Goal: Information Seeking & Learning: Learn about a topic

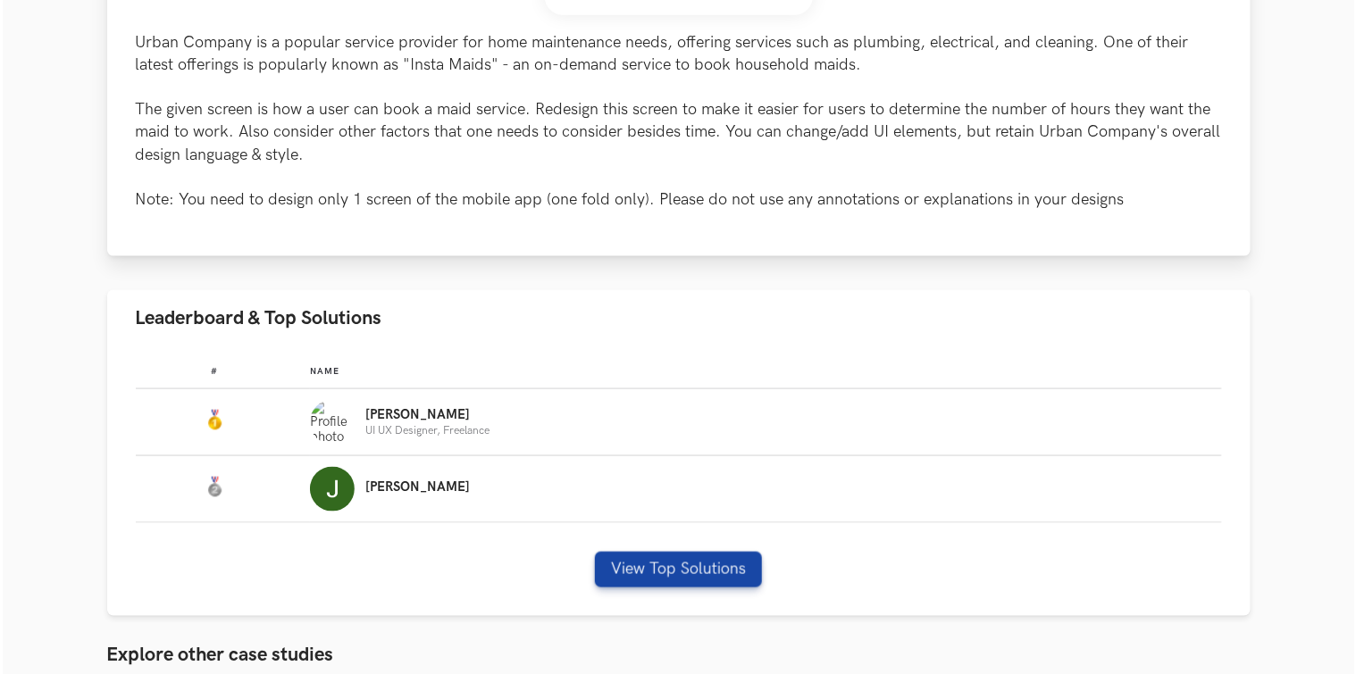
scroll to position [818, 0]
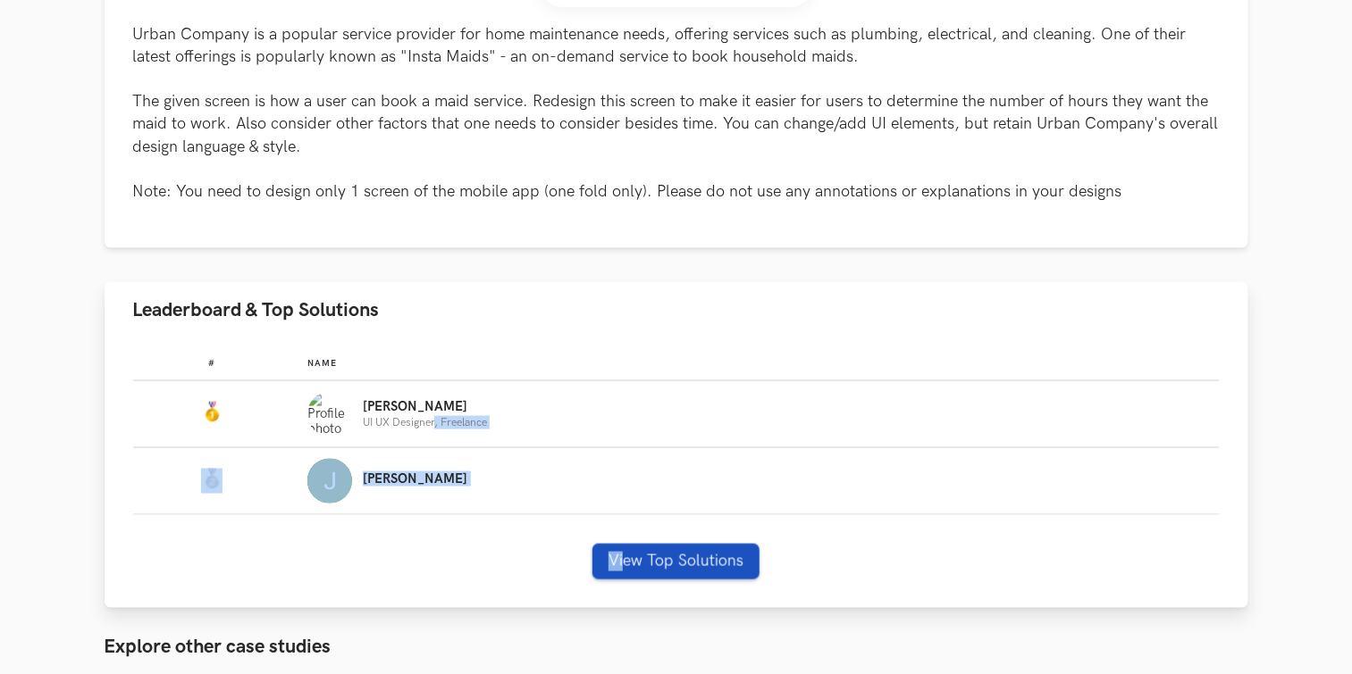
drag, startPoint x: 432, startPoint y: 426, endPoint x: 626, endPoint y: 566, distance: 239.3
click at [626, 566] on div "# Name #: Name: Nirmalkumar UI UX Designer, Freelance #: Name: Jennel View Top …" at bounding box center [677, 474] width 1144 height 270
click at [626, 566] on button "View Top Solutions" at bounding box center [675, 562] width 167 height 36
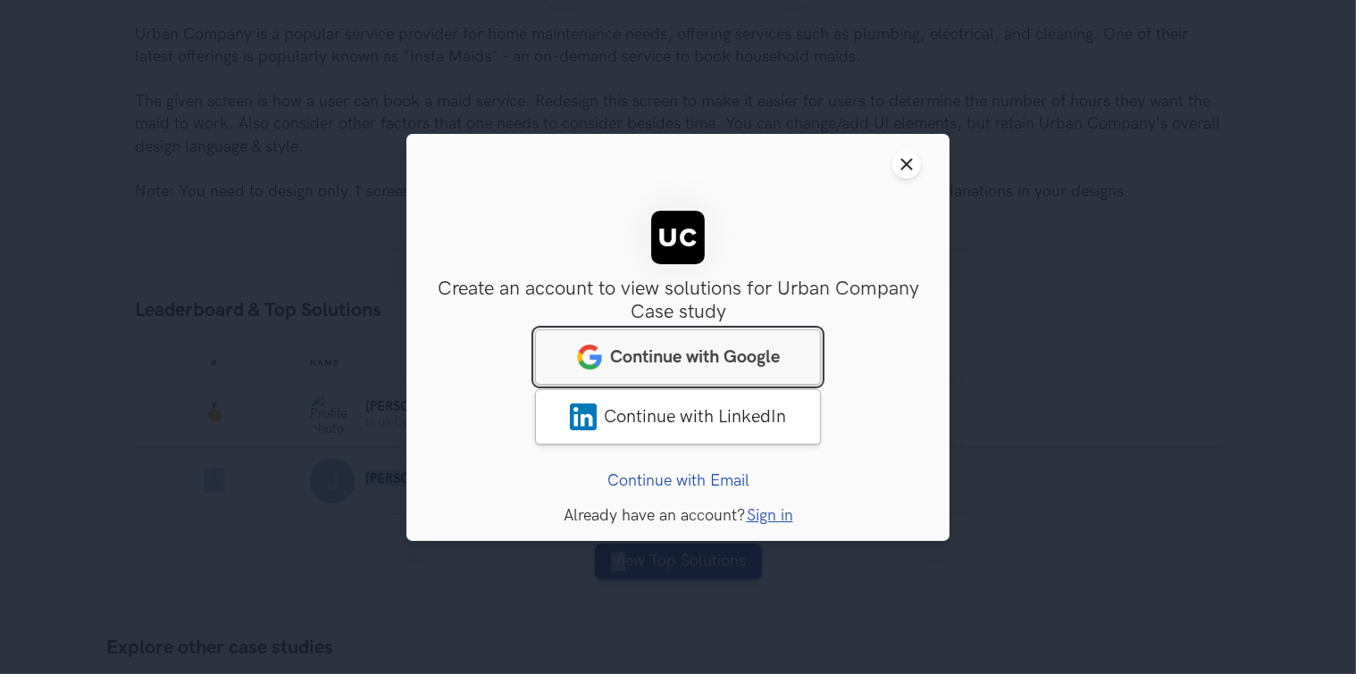
click at [676, 345] on link "Continue with Google" at bounding box center [678, 356] width 286 height 55
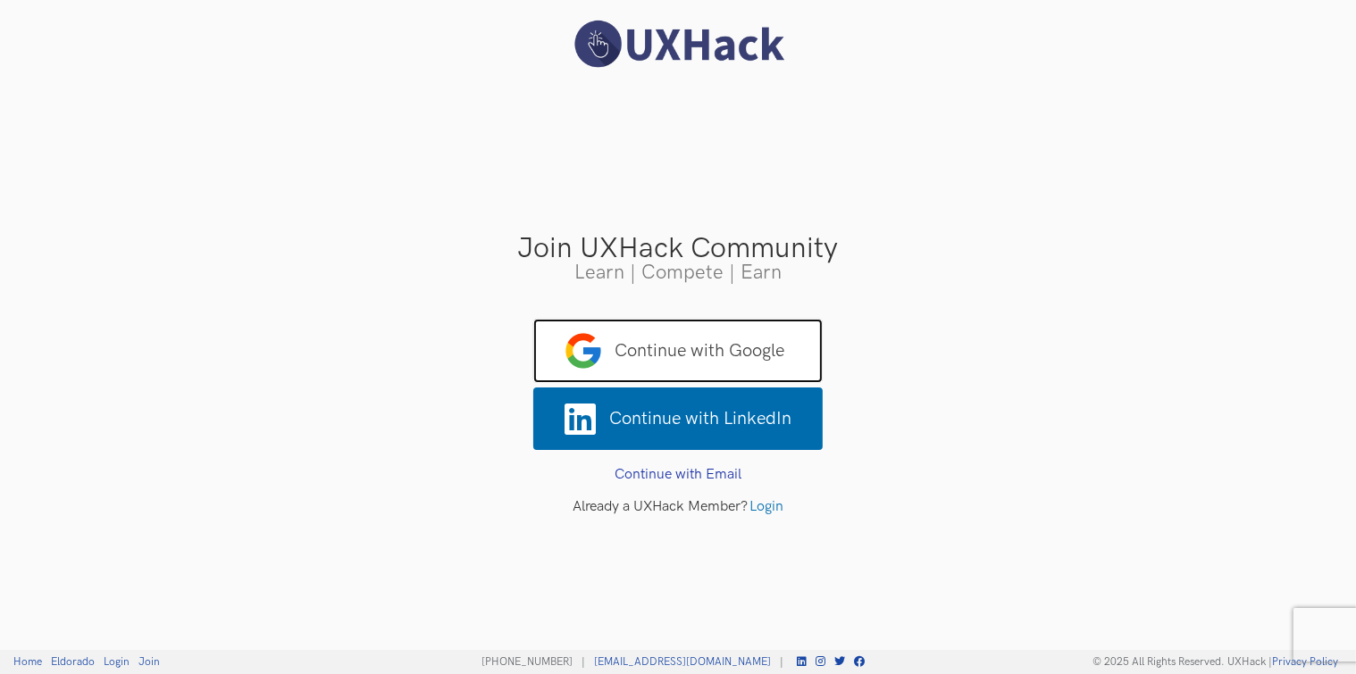
click at [631, 348] on span "Continue with Google" at bounding box center [677, 351] width 289 height 64
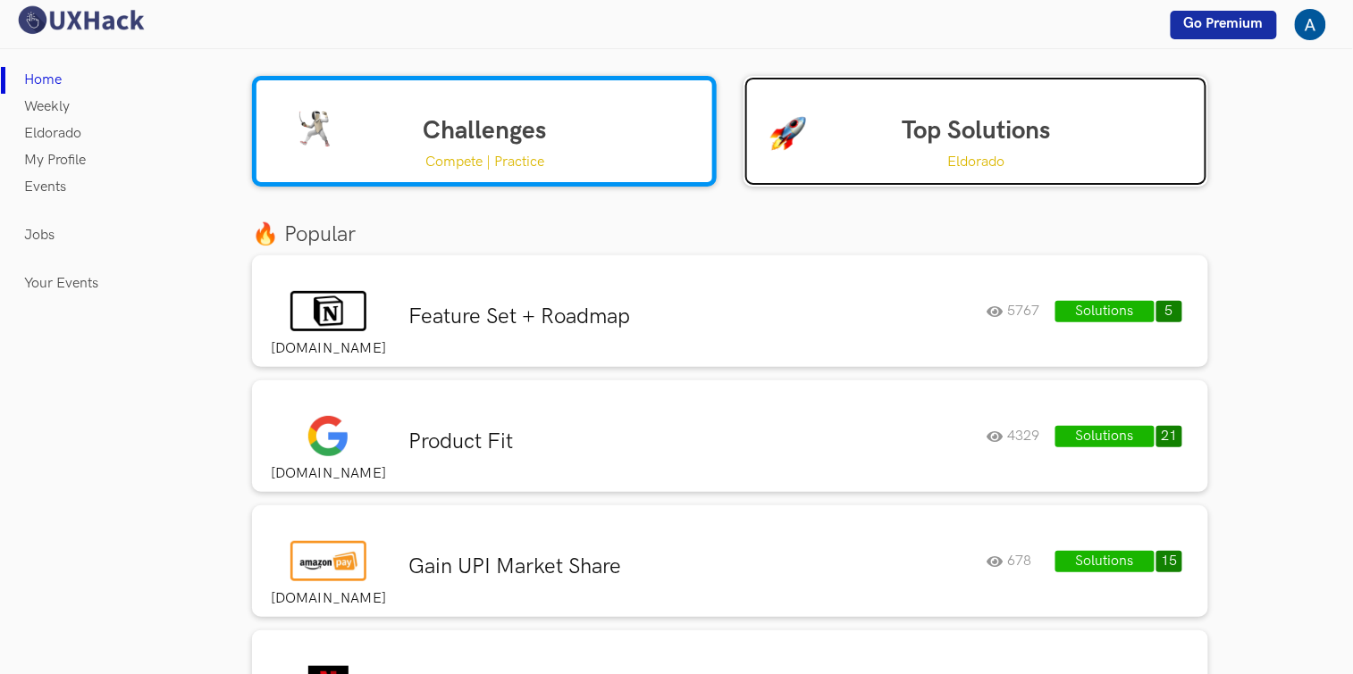
click at [1008, 125] on link "Top Solutions Eldorado" at bounding box center [975, 131] width 465 height 111
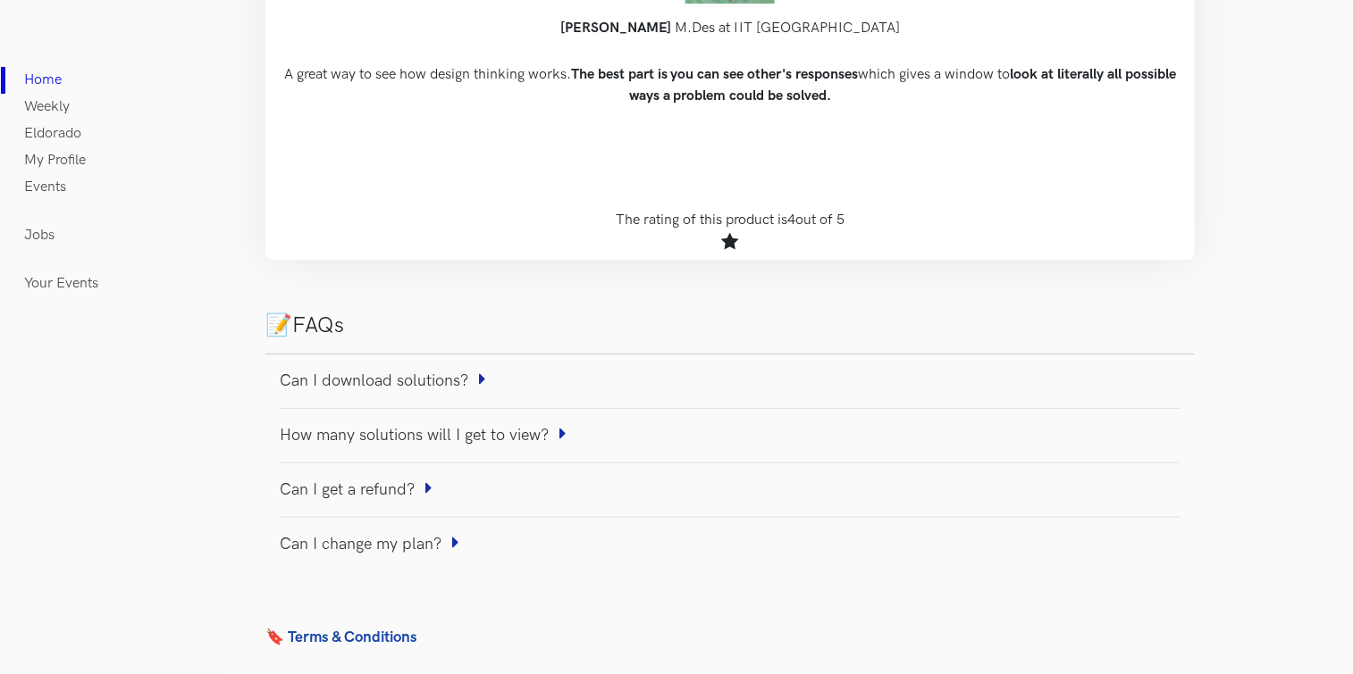
scroll to position [1839, 0]
click at [453, 381] on link "Can I download solutions?" at bounding box center [383, 381] width 206 height 46
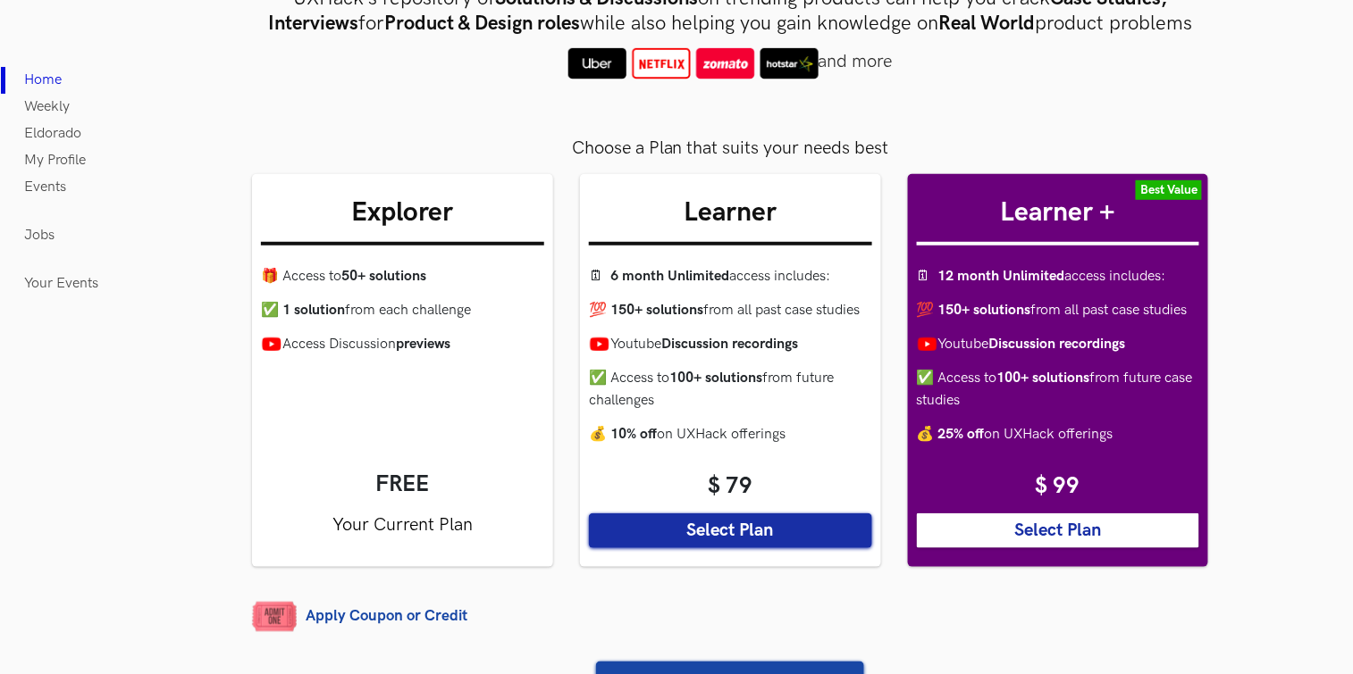
scroll to position [240, 0]
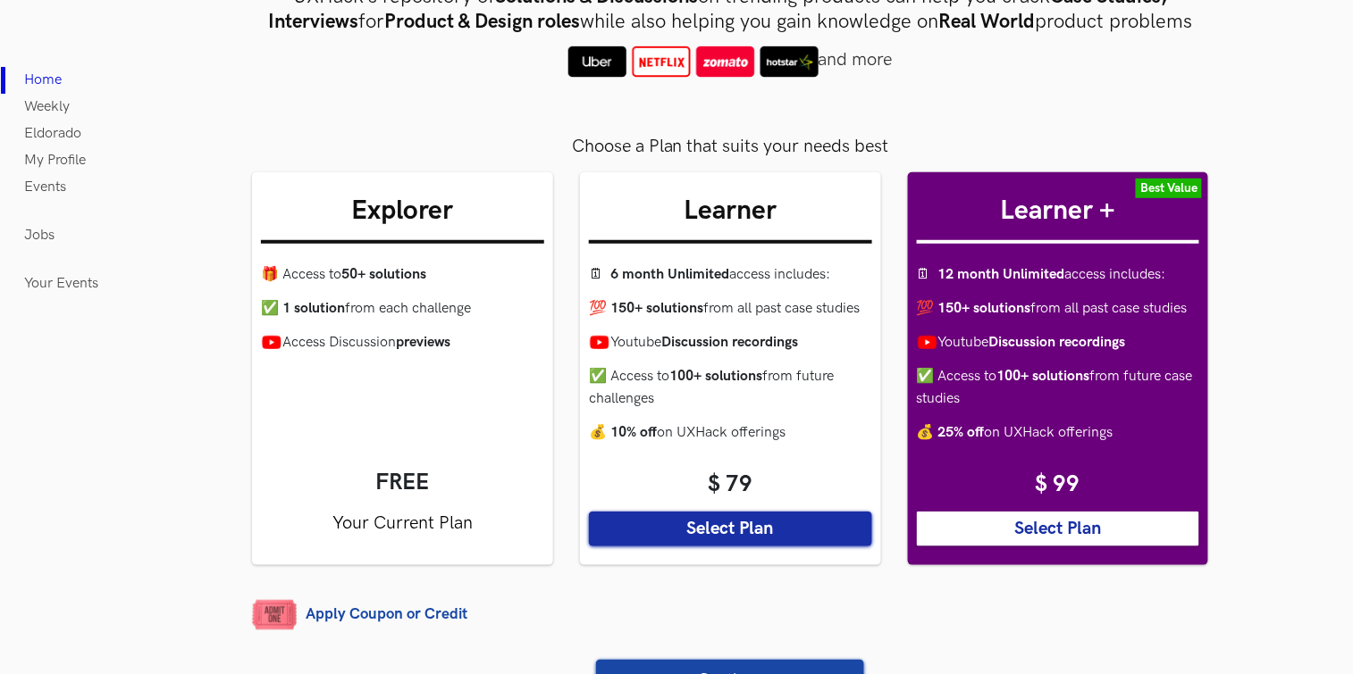
click at [425, 440] on ul "🎁 Access to 50+ solutions ✅ 1 solution from each challenge Access Discussion pr…" at bounding box center [402, 353] width 283 height 179
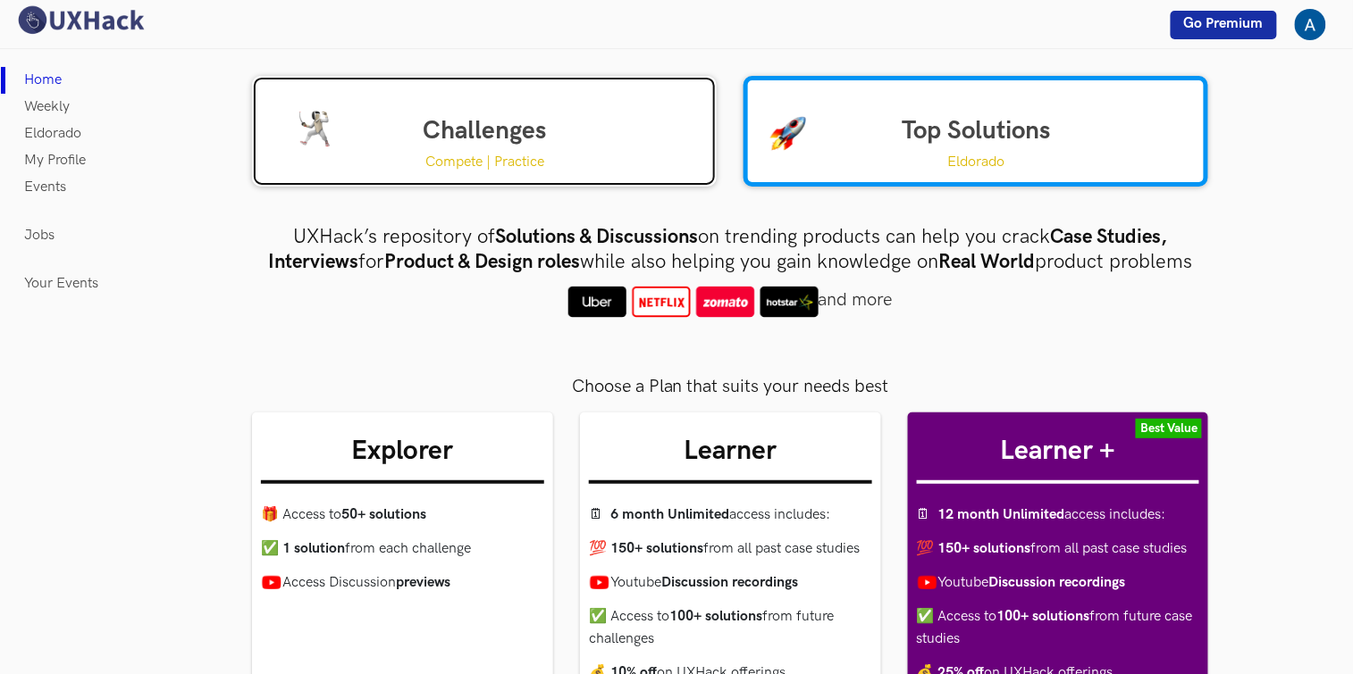
click at [466, 138] on link "Challenges Compete | Practice" at bounding box center [484, 131] width 465 height 111
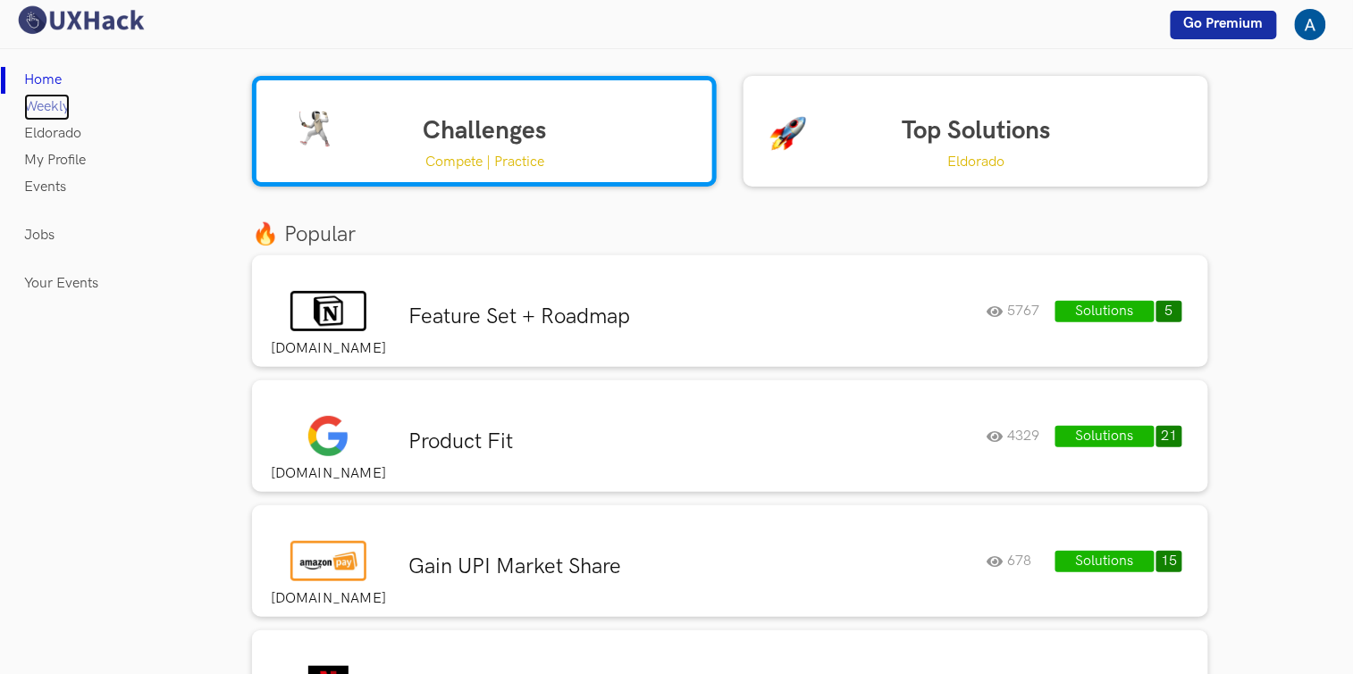
click at [45, 96] on link "Weekly" at bounding box center [47, 107] width 46 height 27
click at [55, 105] on link "Weekly" at bounding box center [47, 107] width 46 height 27
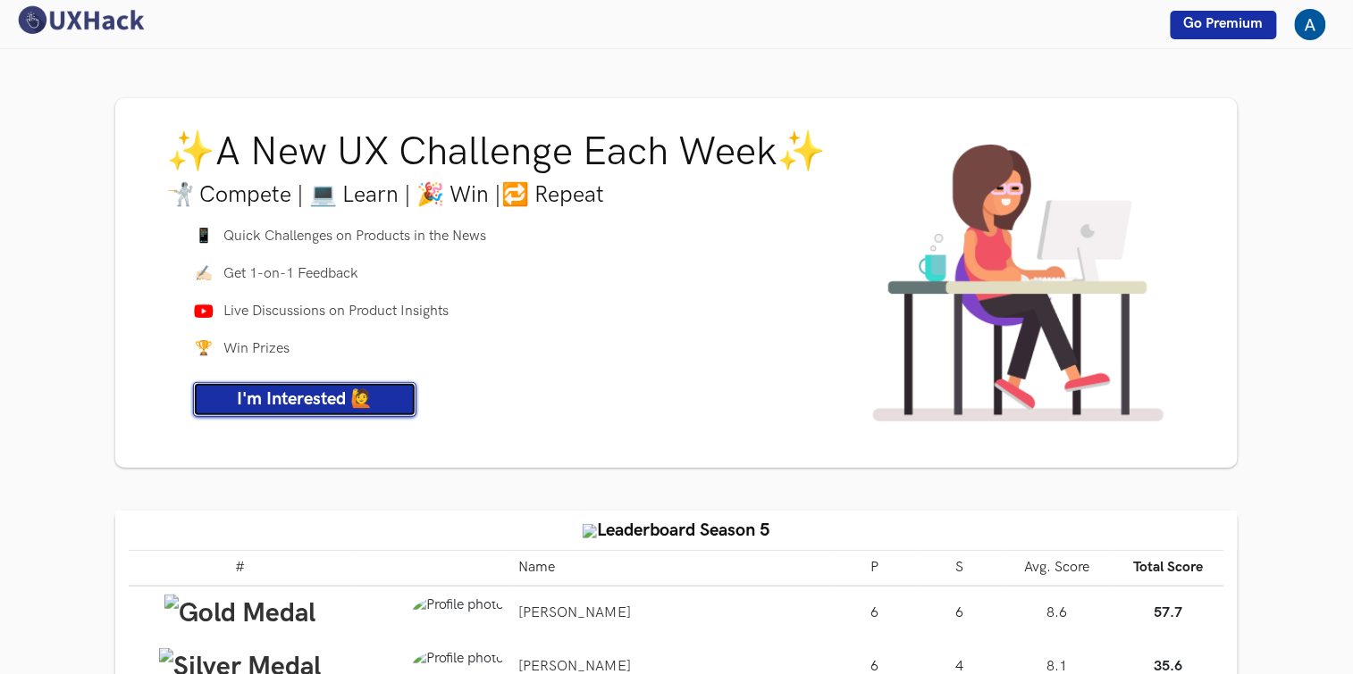
click at [390, 392] on link "I'm Interested 🙋" at bounding box center [304, 399] width 223 height 35
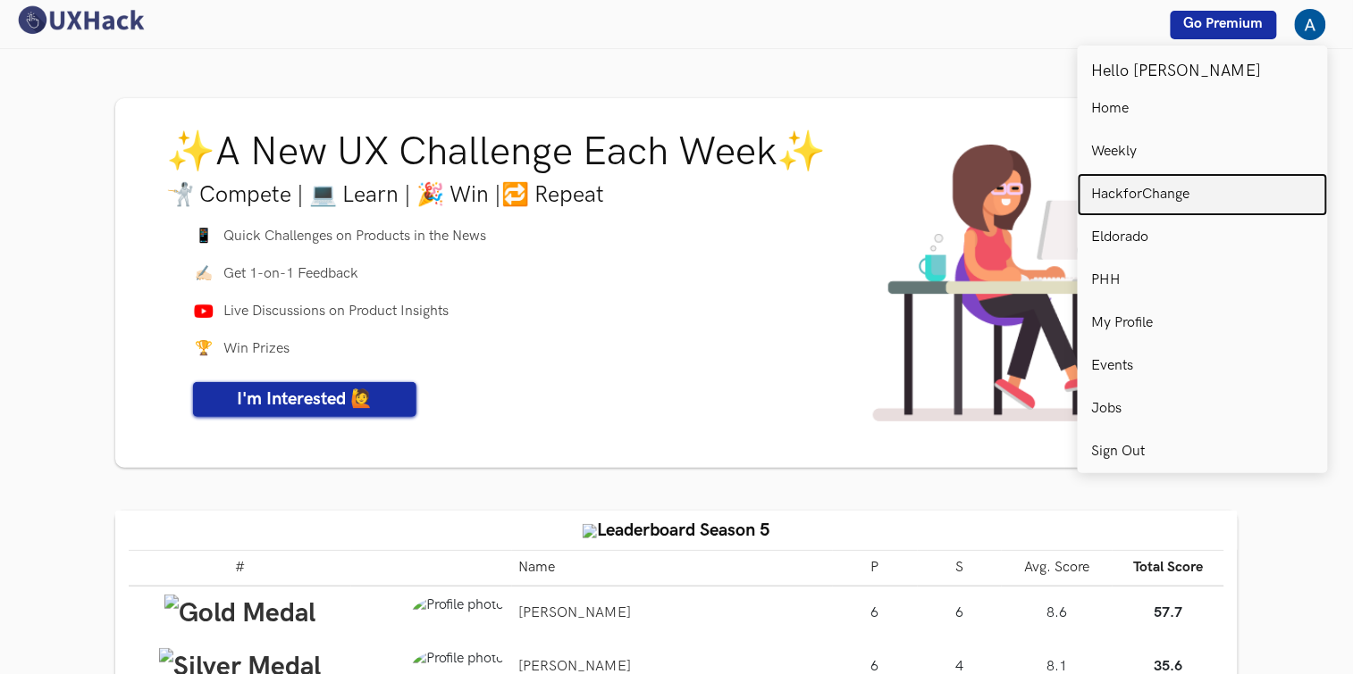
click at [1201, 201] on link "HackforChange" at bounding box center [1202, 194] width 250 height 43
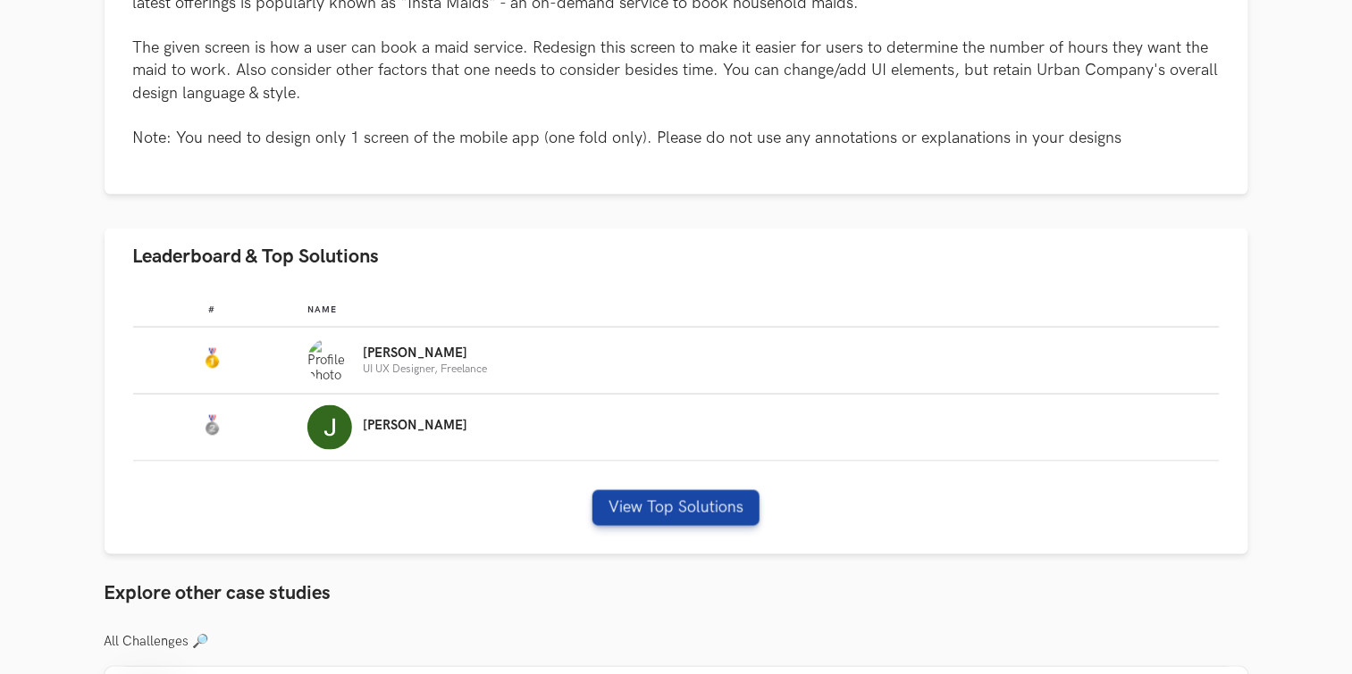
scroll to position [874, 0]
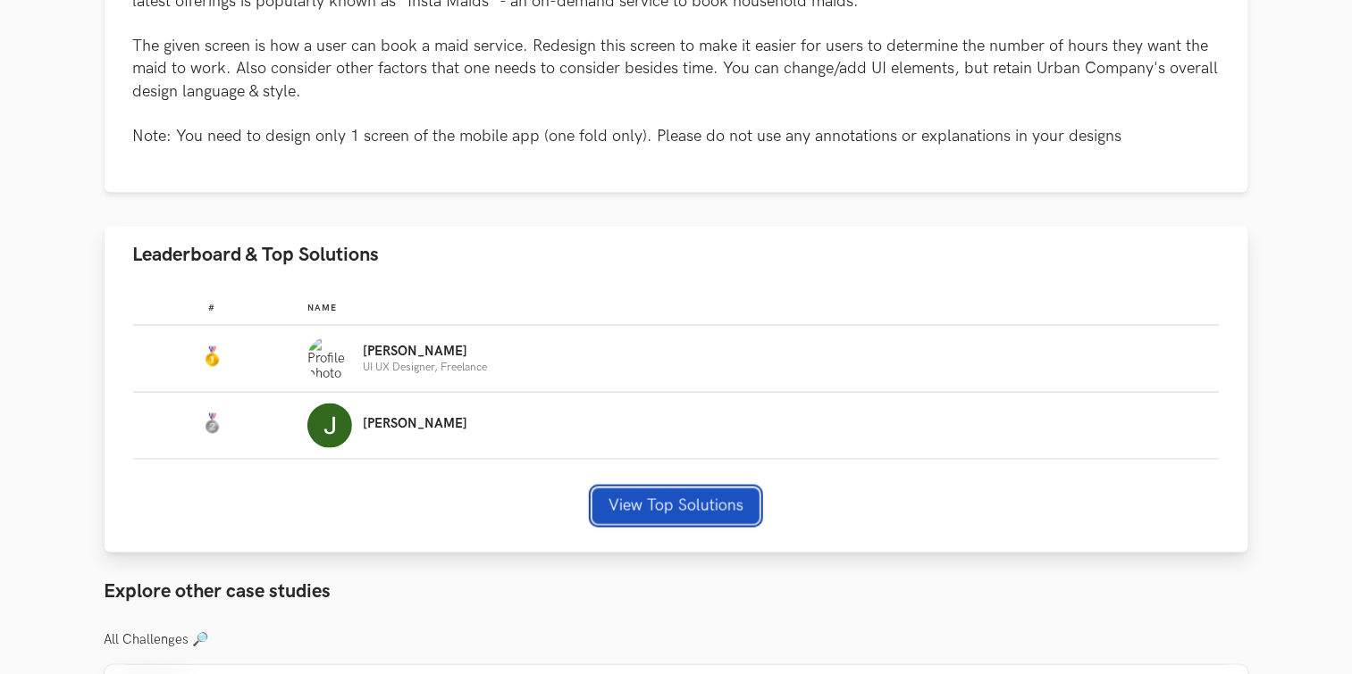
click at [624, 514] on button "View Top Solutions" at bounding box center [675, 507] width 167 height 36
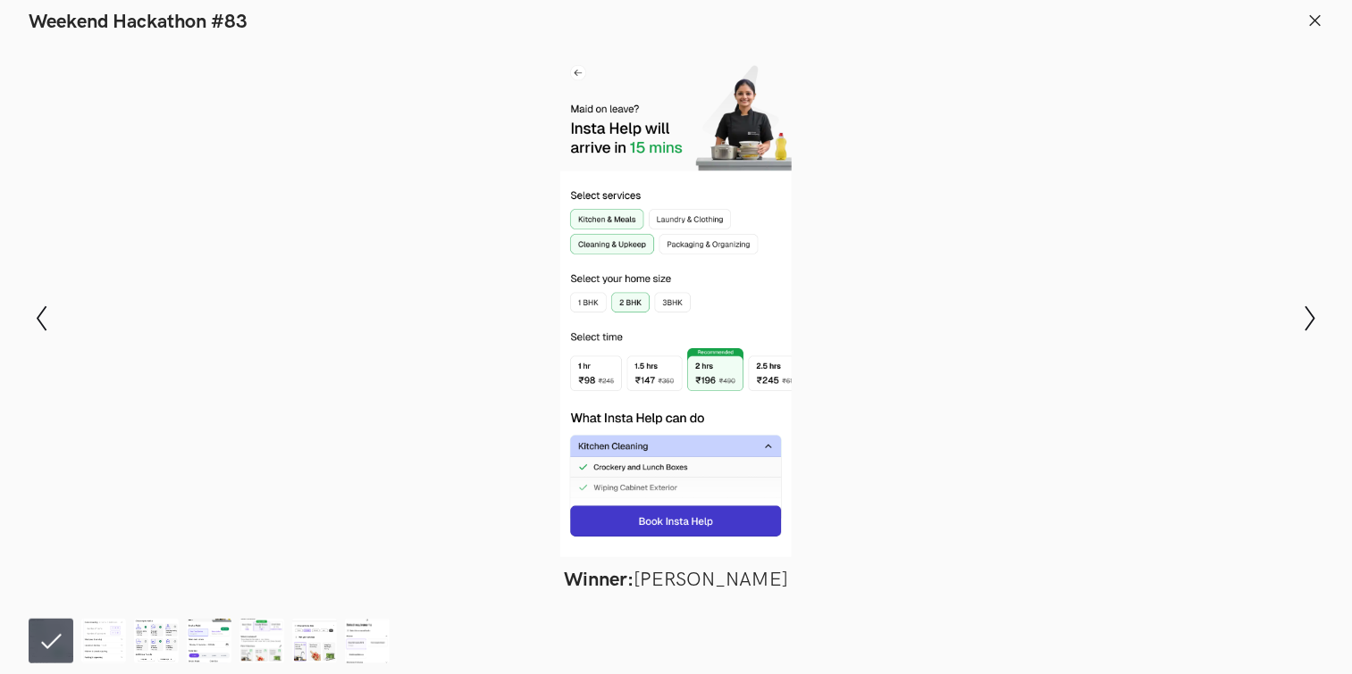
drag, startPoint x: 662, startPoint y: 393, endPoint x: 641, endPoint y: 402, distance: 23.2
click at [641, 402] on div at bounding box center [675, 301] width 1221 height 513
click at [1321, 21] on icon at bounding box center [1315, 21] width 16 height 16
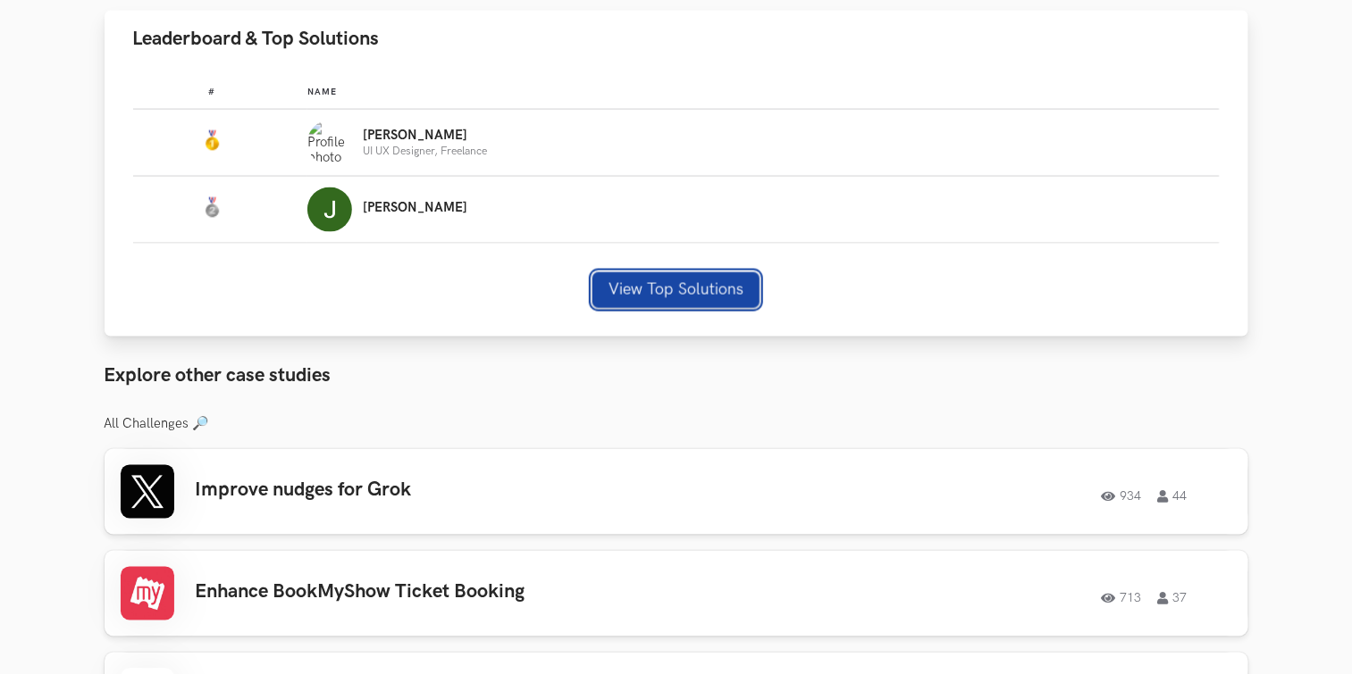
scroll to position [1093, 0]
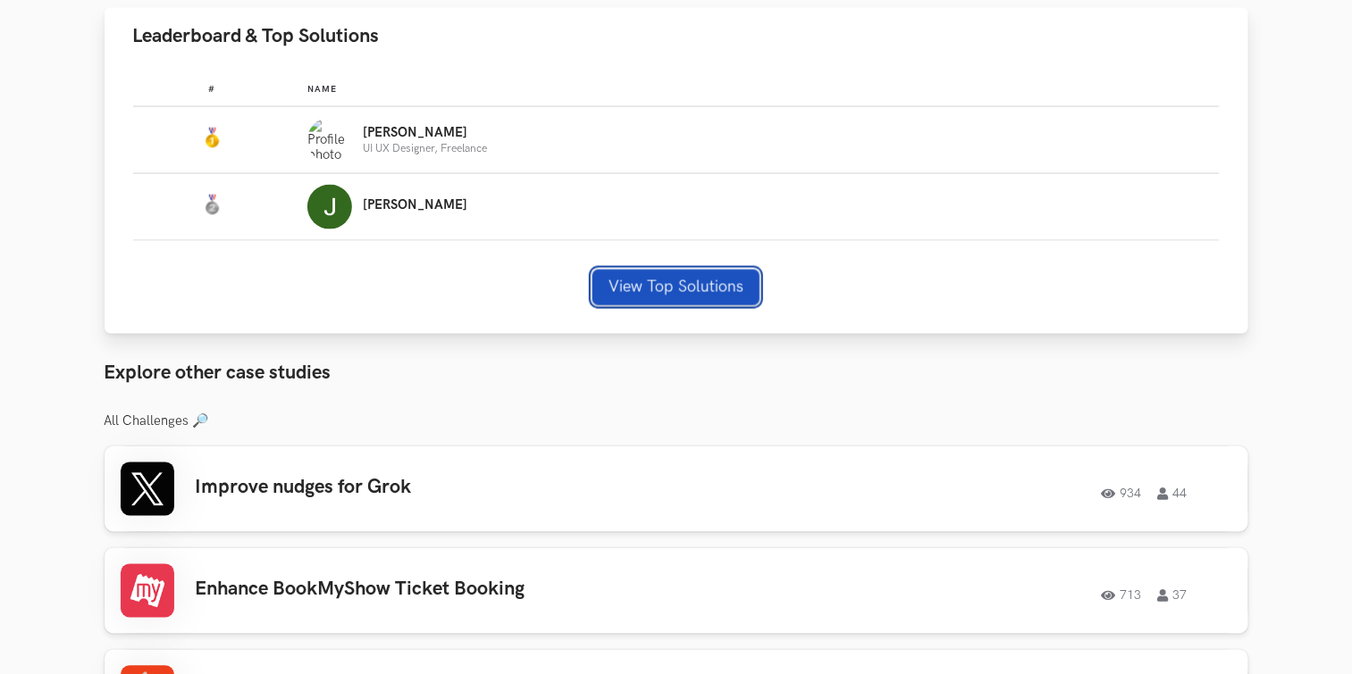
click at [683, 272] on button "View Top Solutions" at bounding box center [675, 288] width 167 height 36
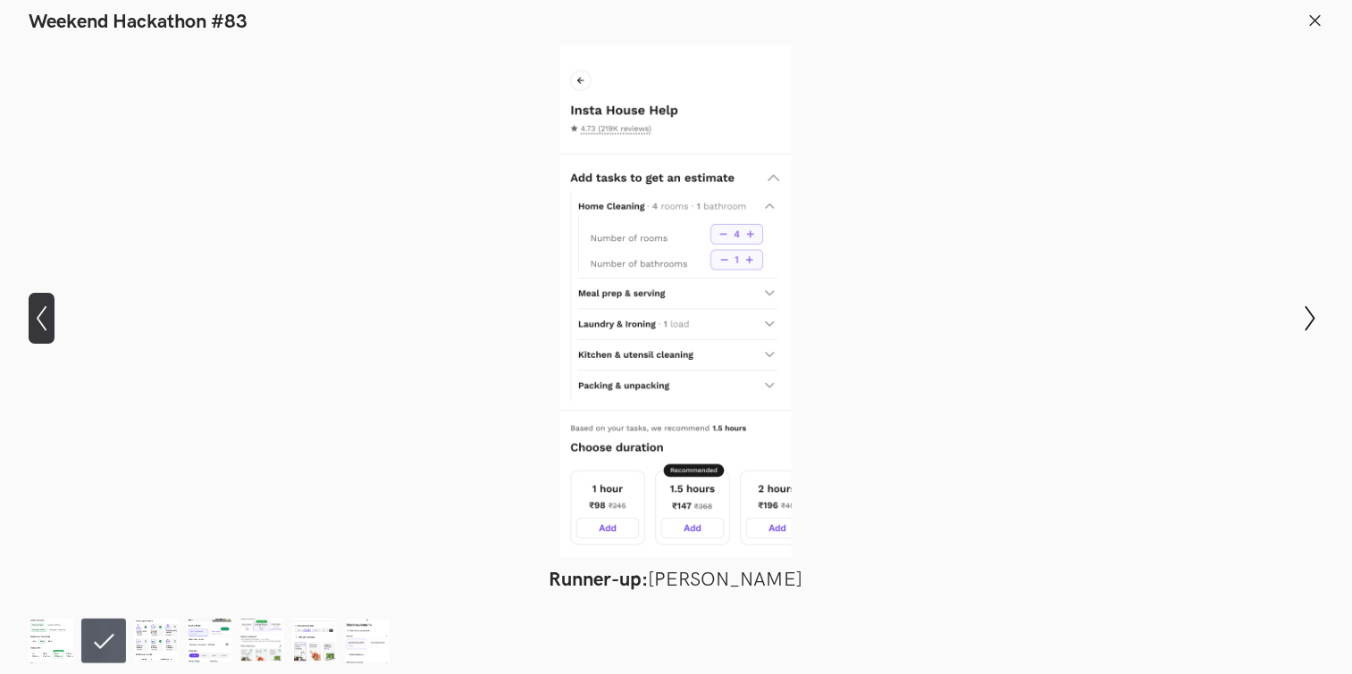
click at [41, 314] on icon at bounding box center [42, 318] width 10 height 25
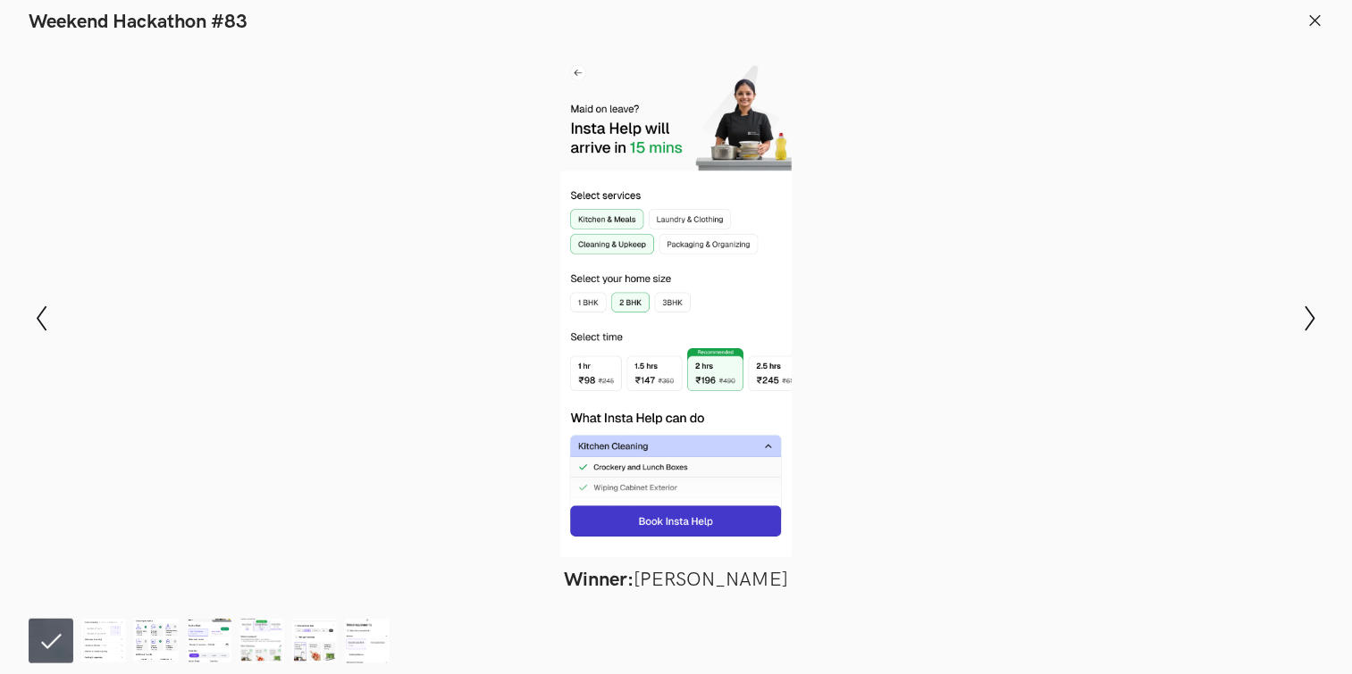
click at [1311, 14] on icon at bounding box center [1315, 21] width 16 height 16
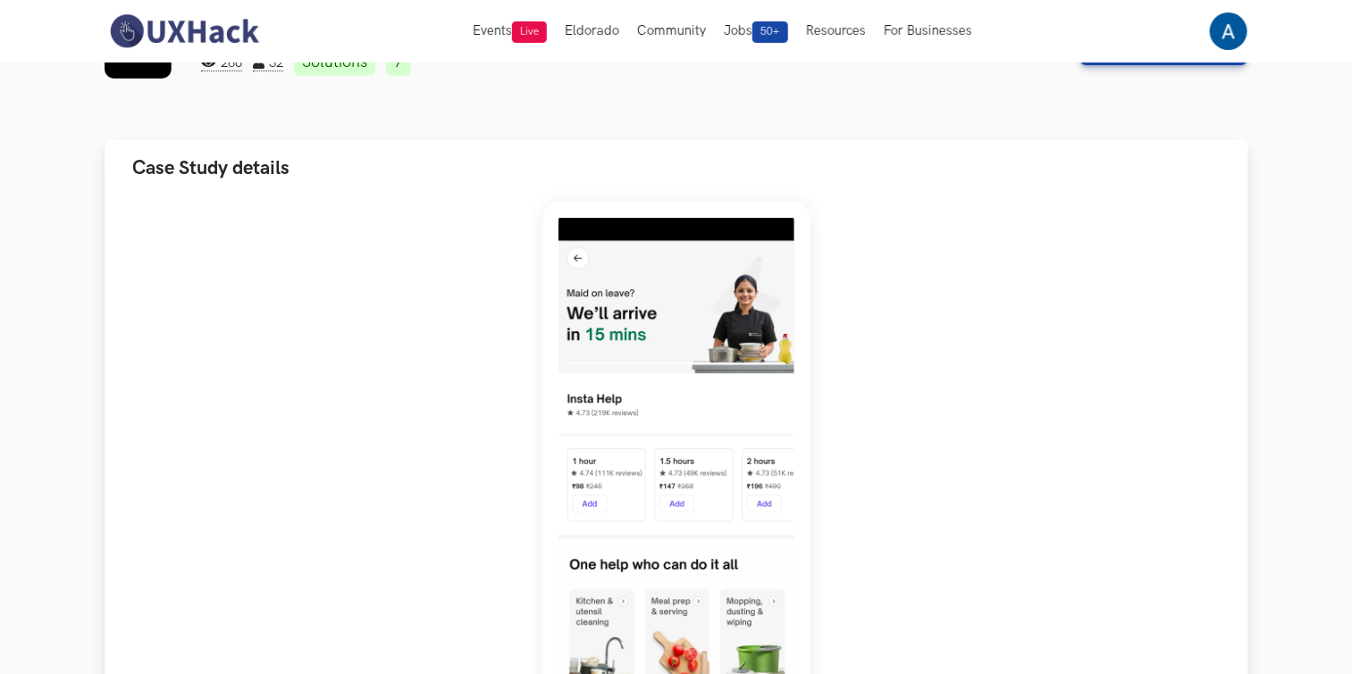
scroll to position [0, 0]
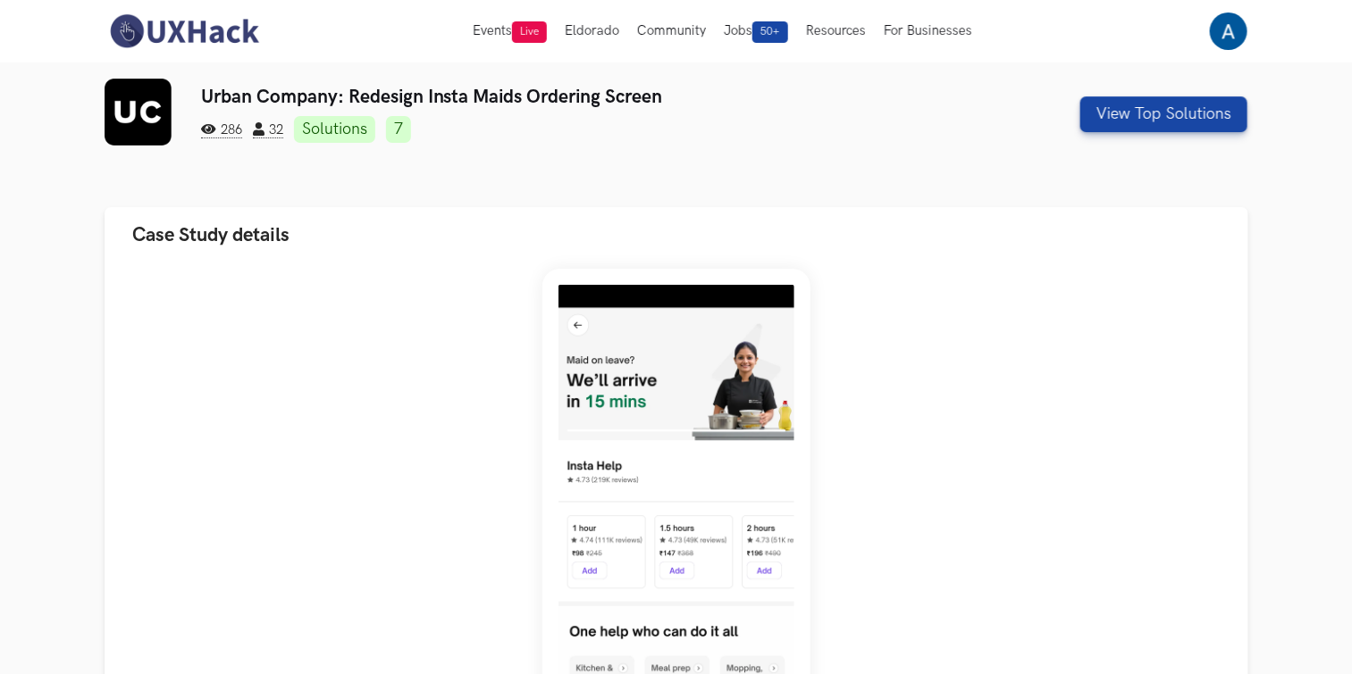
click at [219, 32] on img at bounding box center [184, 32] width 159 height 38
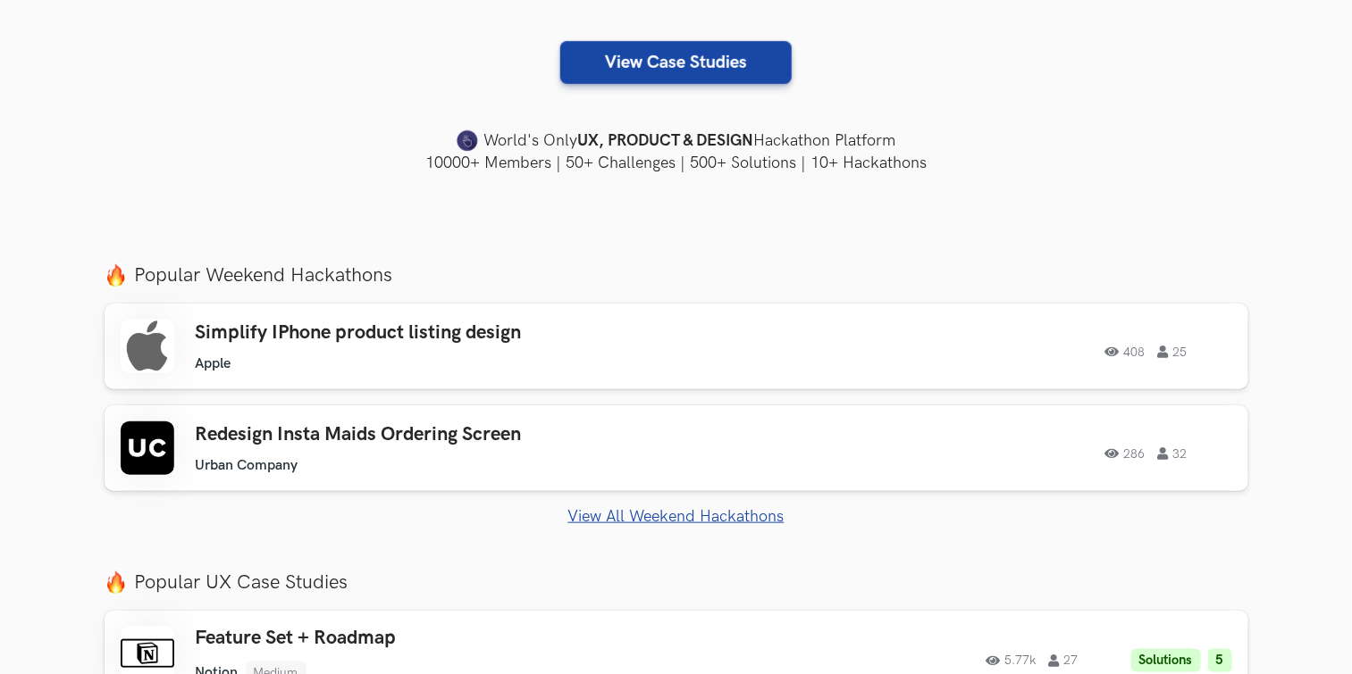
scroll to position [439, 0]
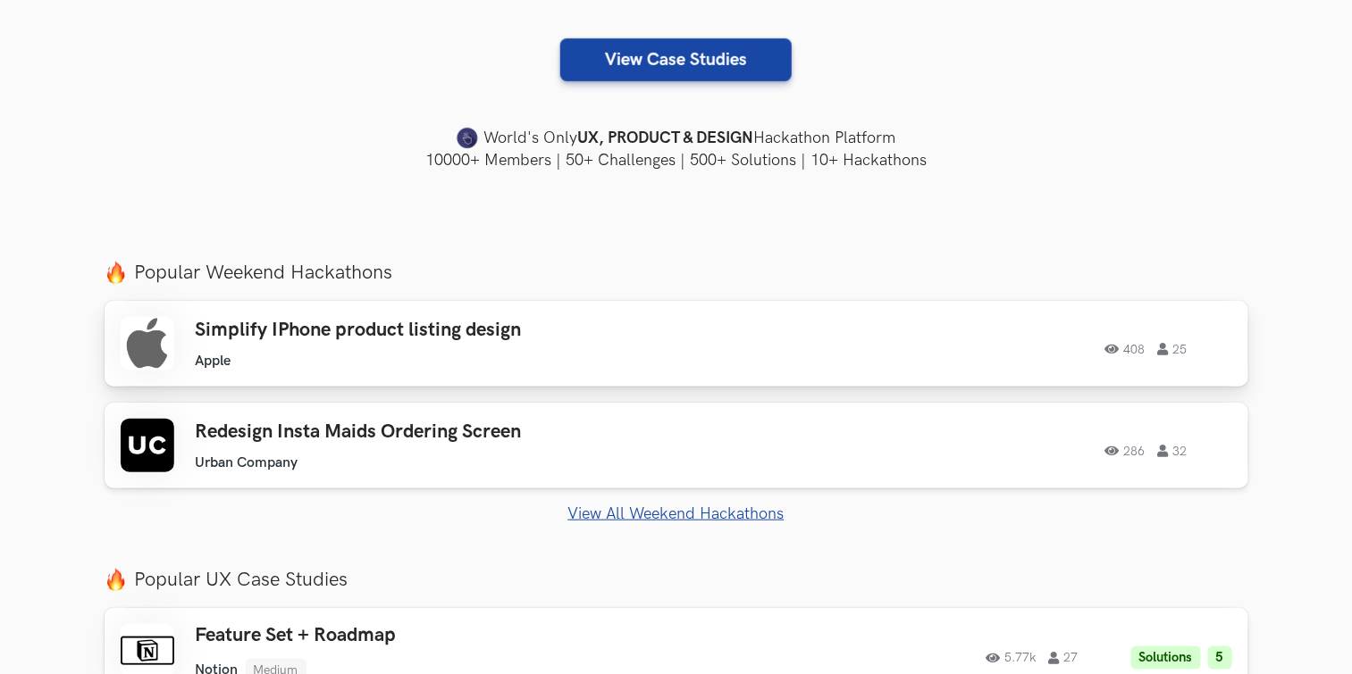
click at [607, 373] on link "Simplify IPhone product listing design Apple Apple 408 25 408 25" at bounding box center [677, 344] width 1144 height 86
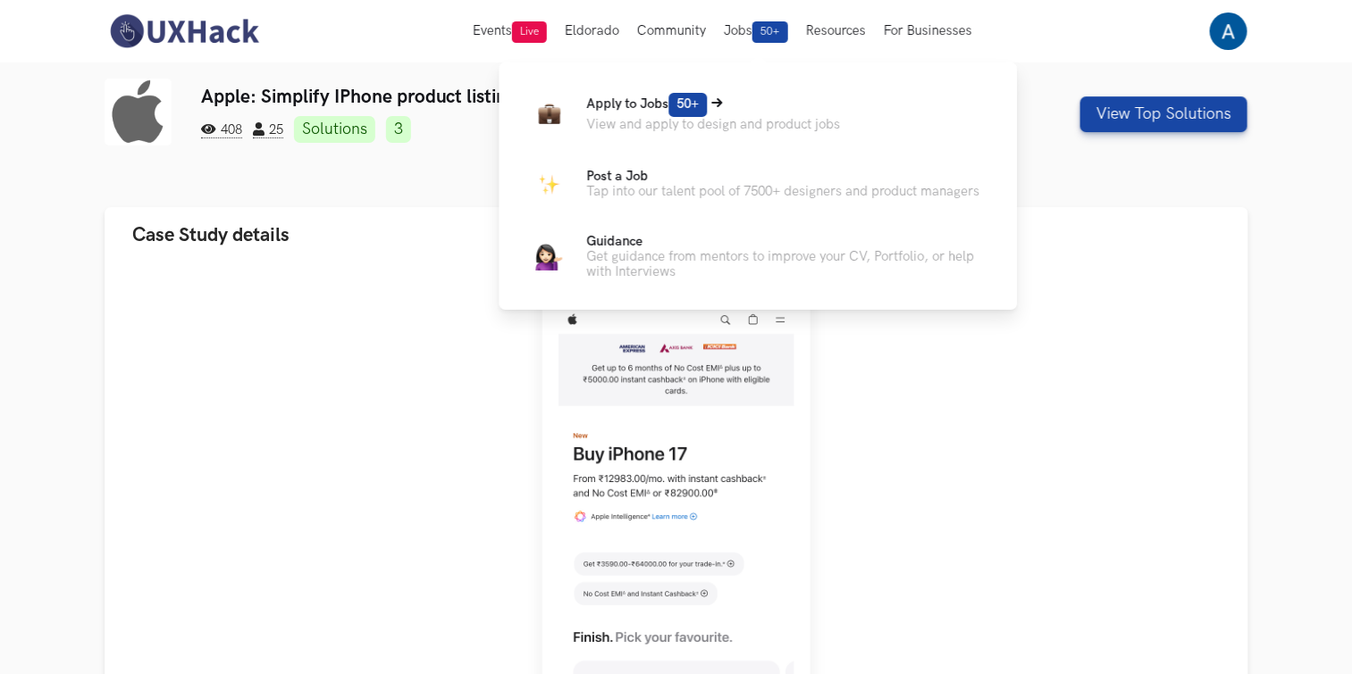
click at [738, 110] on p "Apply to Jobs 50+" at bounding box center [714, 105] width 254 height 24
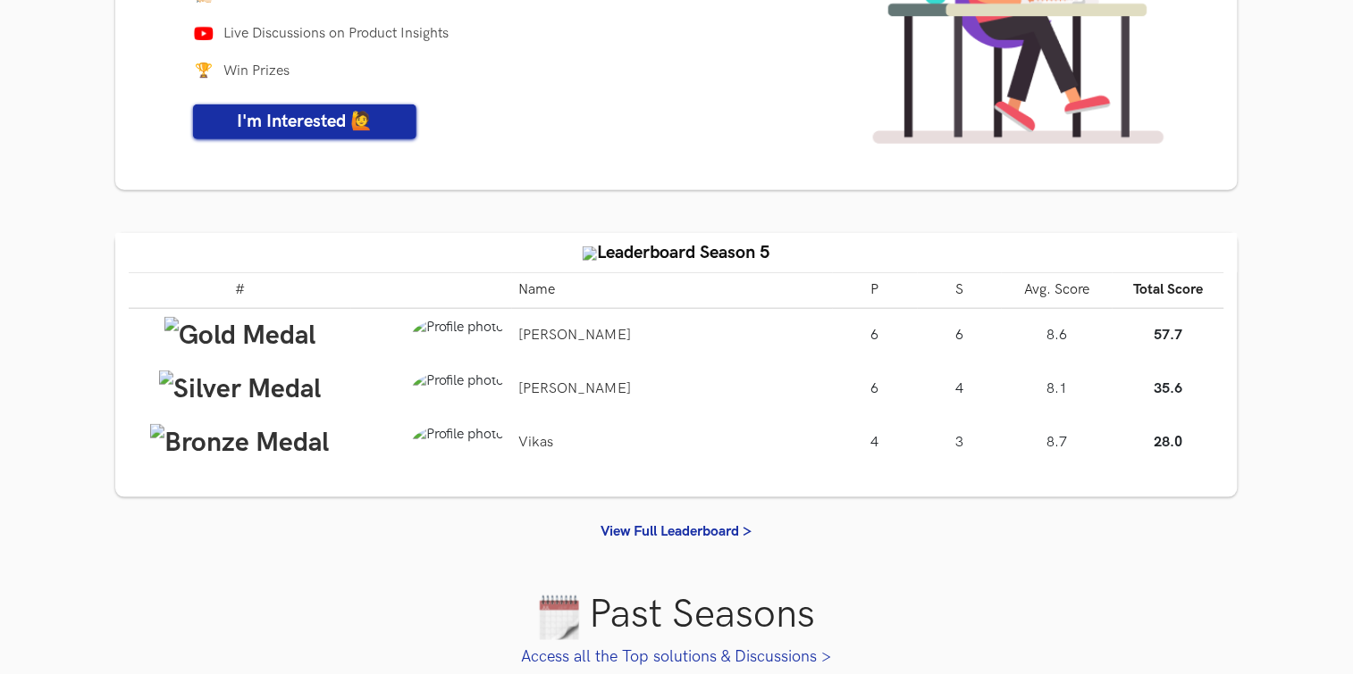
scroll to position [281, 0]
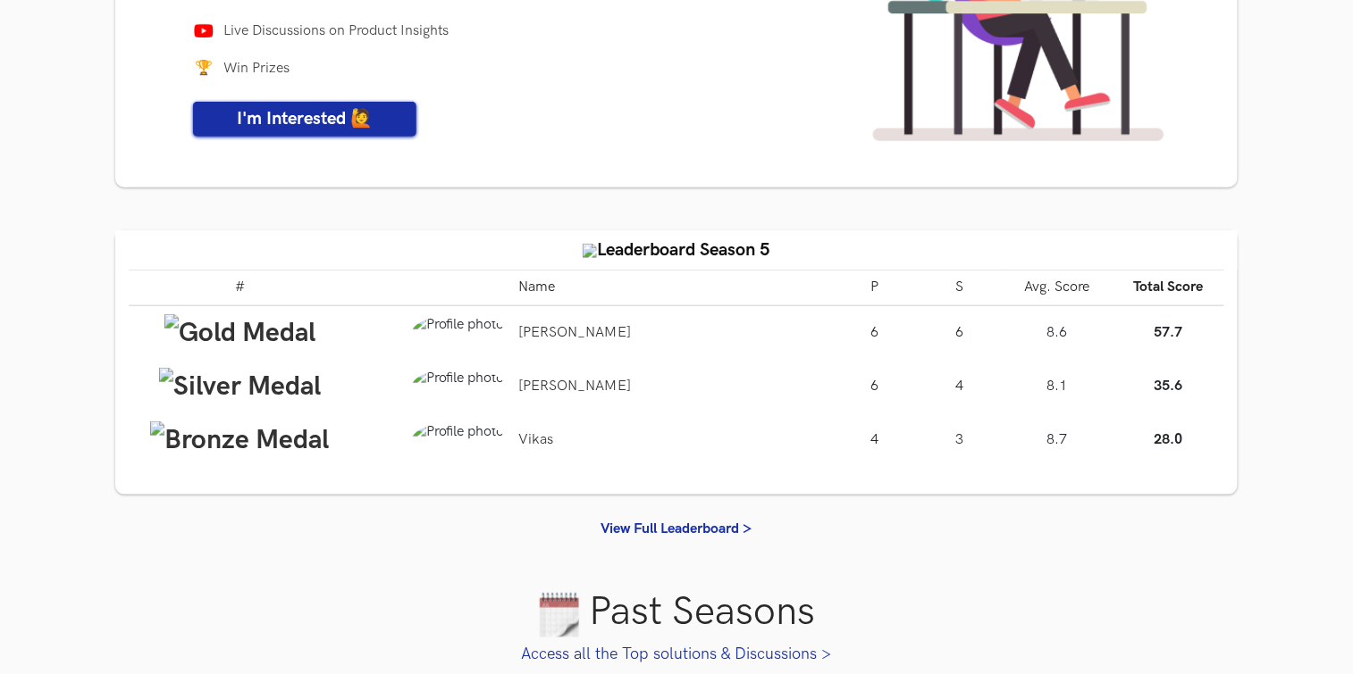
click at [682, 518] on div "View Full Leaderboard >" at bounding box center [677, 530] width 1150 height 34
click at [695, 524] on link "View Full Leaderboard >" at bounding box center [675, 529] width 151 height 17
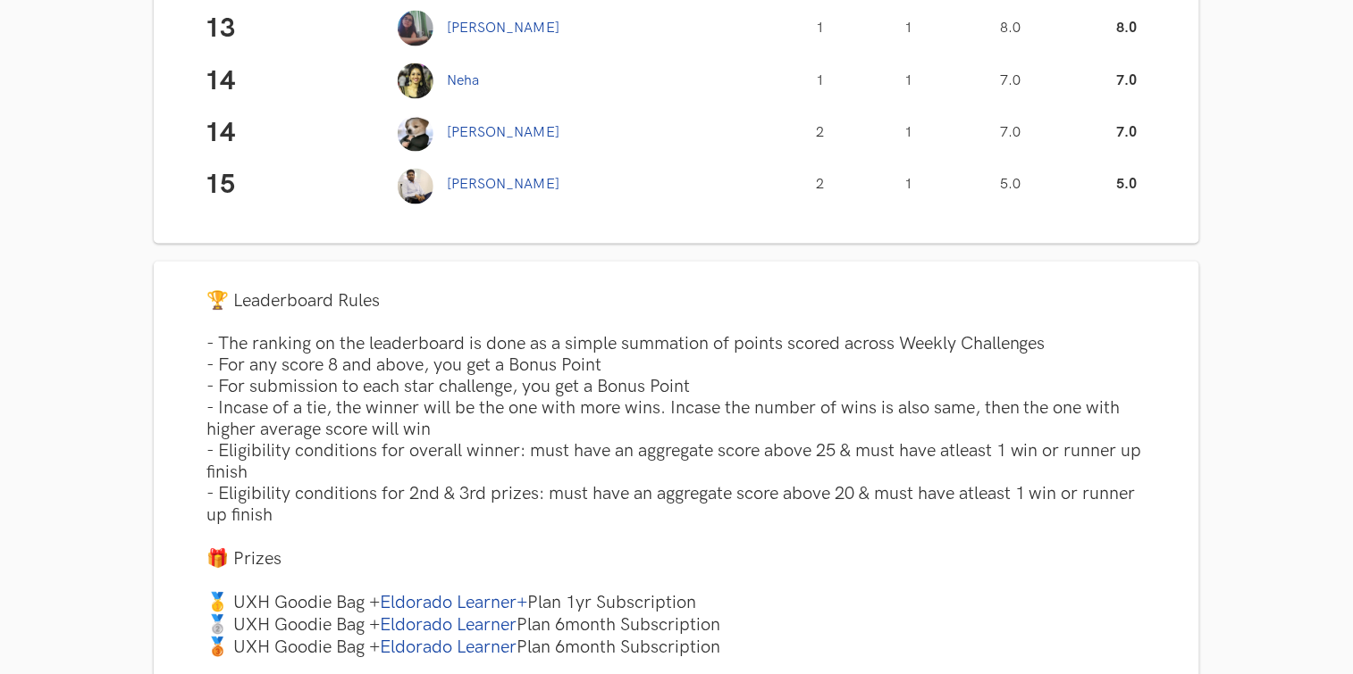
scroll to position [887, 0]
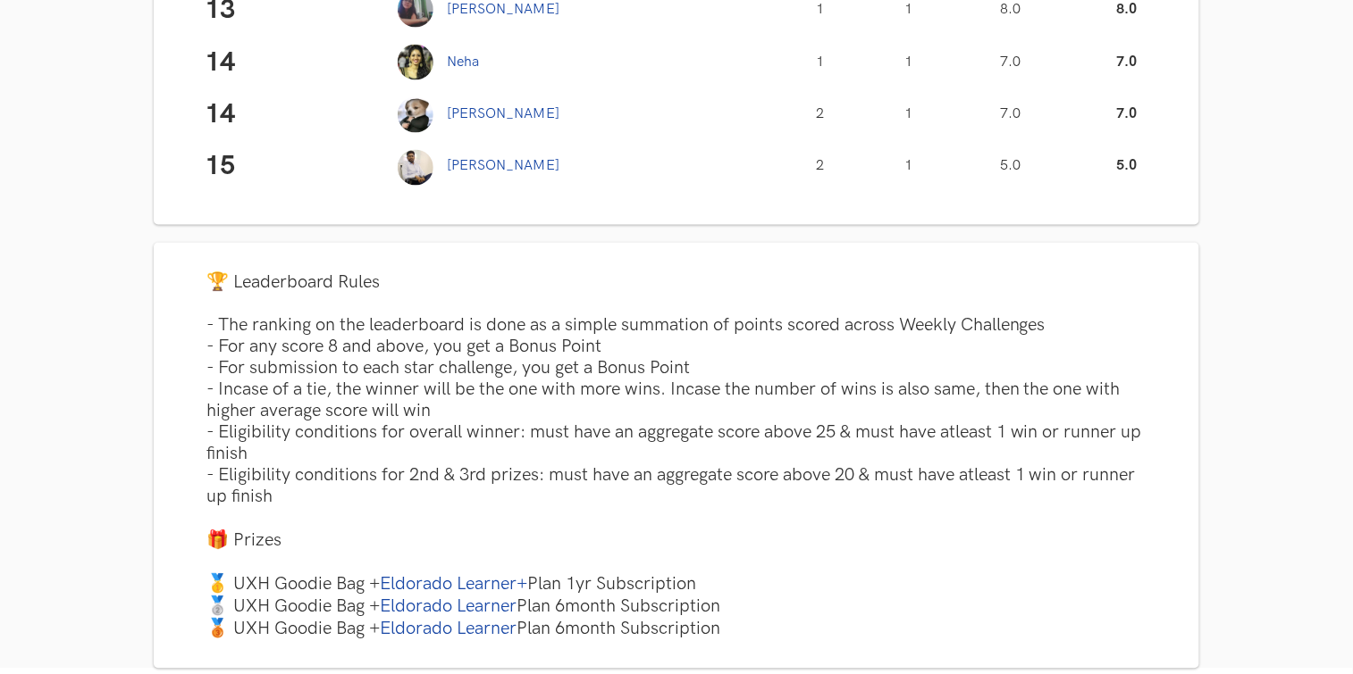
click at [659, 415] on div "🏆 Leaderboard Rules - The ranking on the leaderboard is done as a simple summat…" at bounding box center [676, 456] width 967 height 369
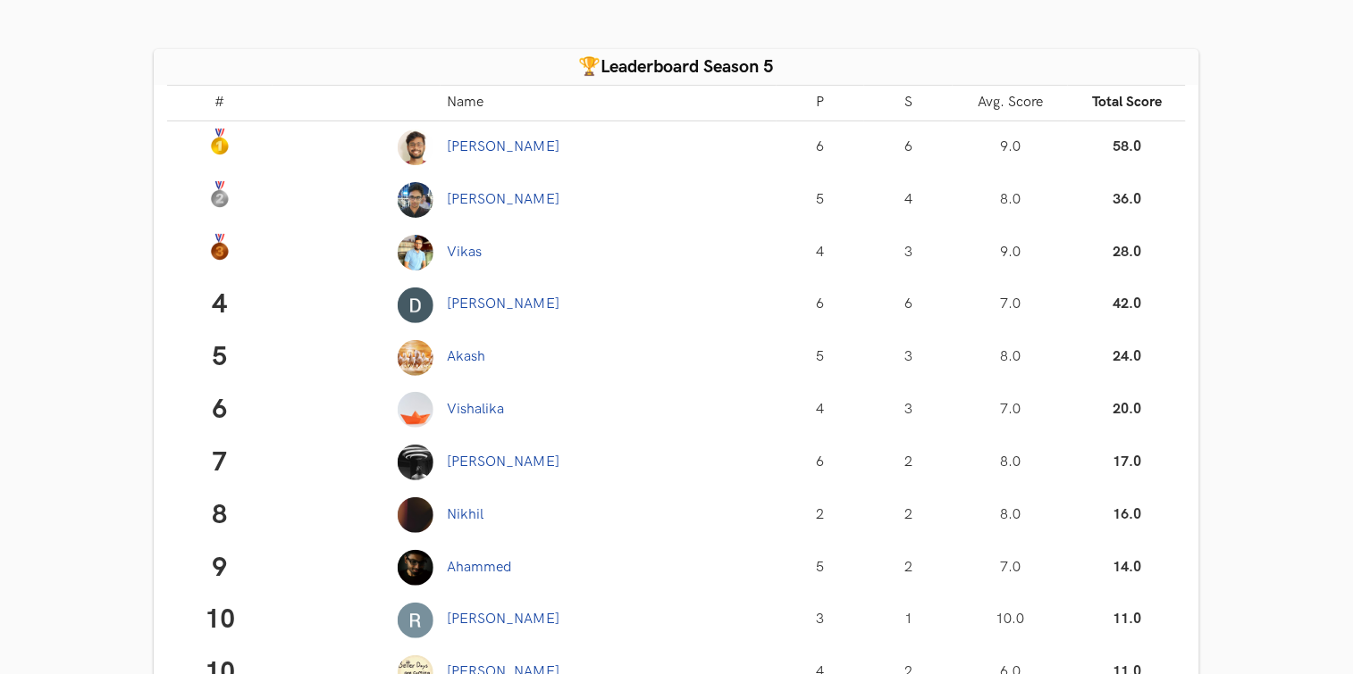
scroll to position [0, 0]
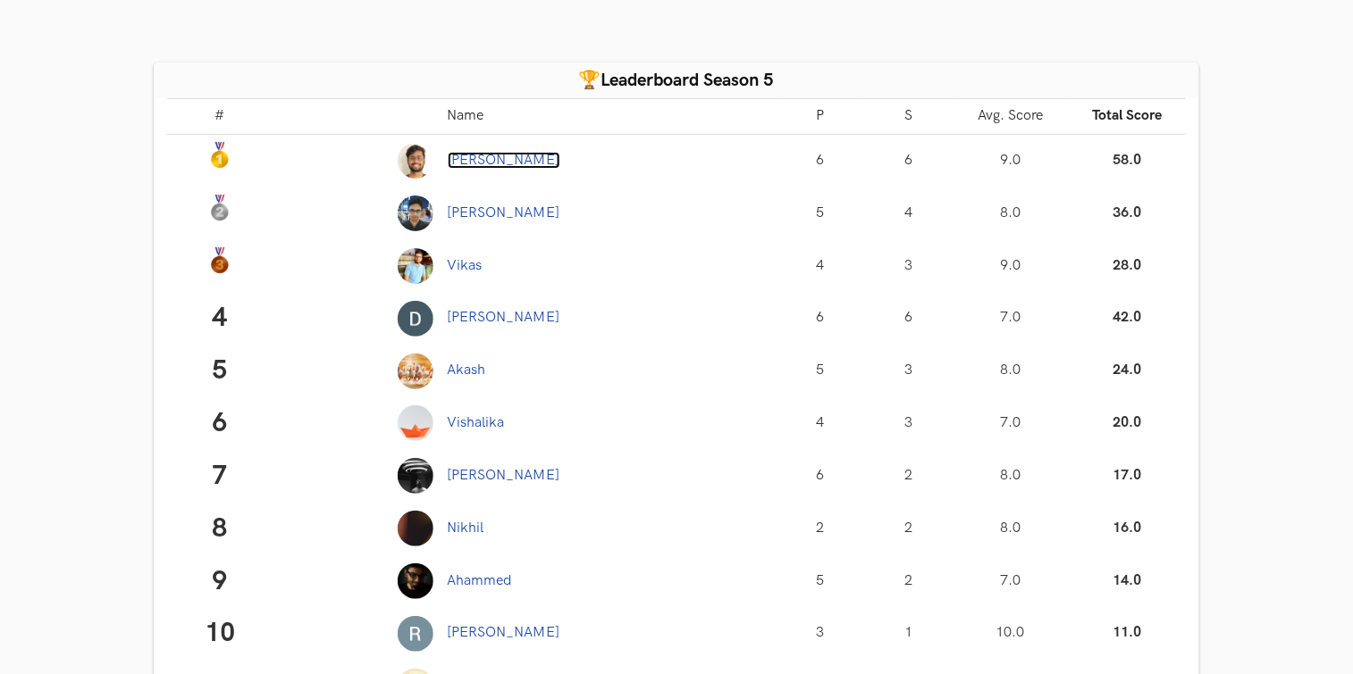
click at [478, 166] on link "[PERSON_NAME]" at bounding box center [504, 160] width 113 height 17
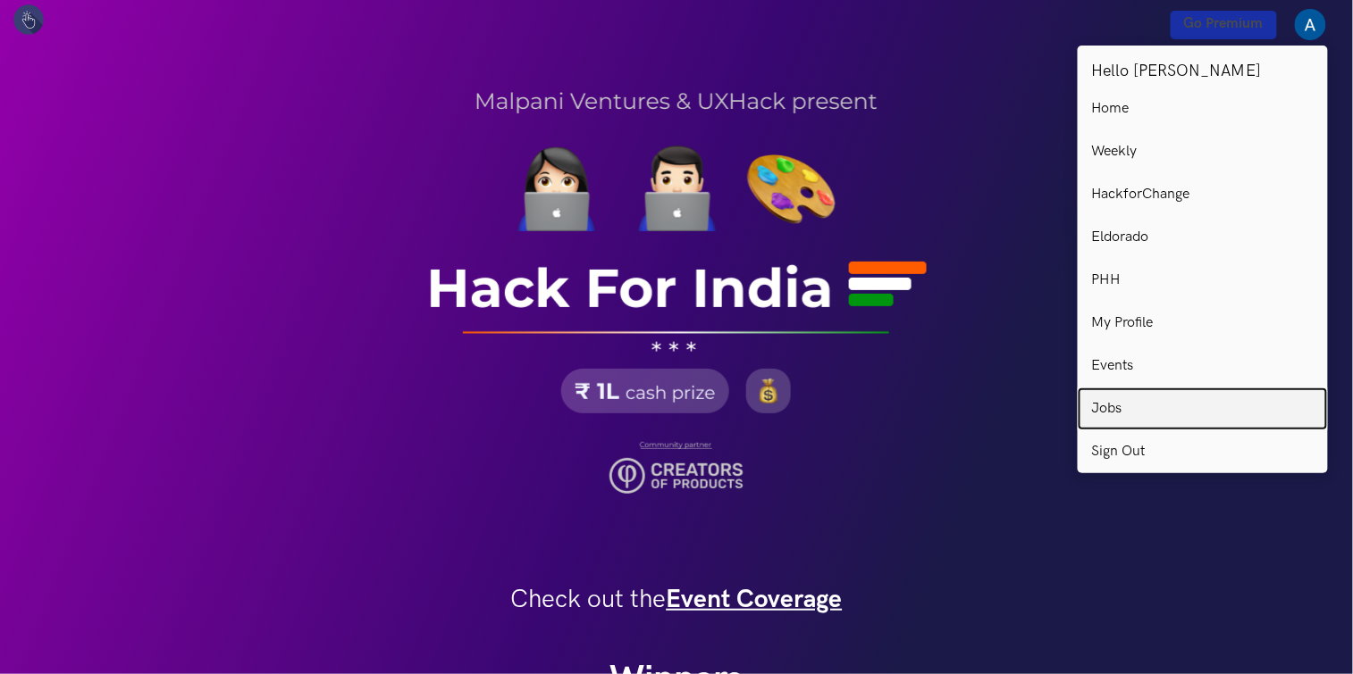
click at [1150, 397] on link "Jobs" at bounding box center [1202, 409] width 250 height 43
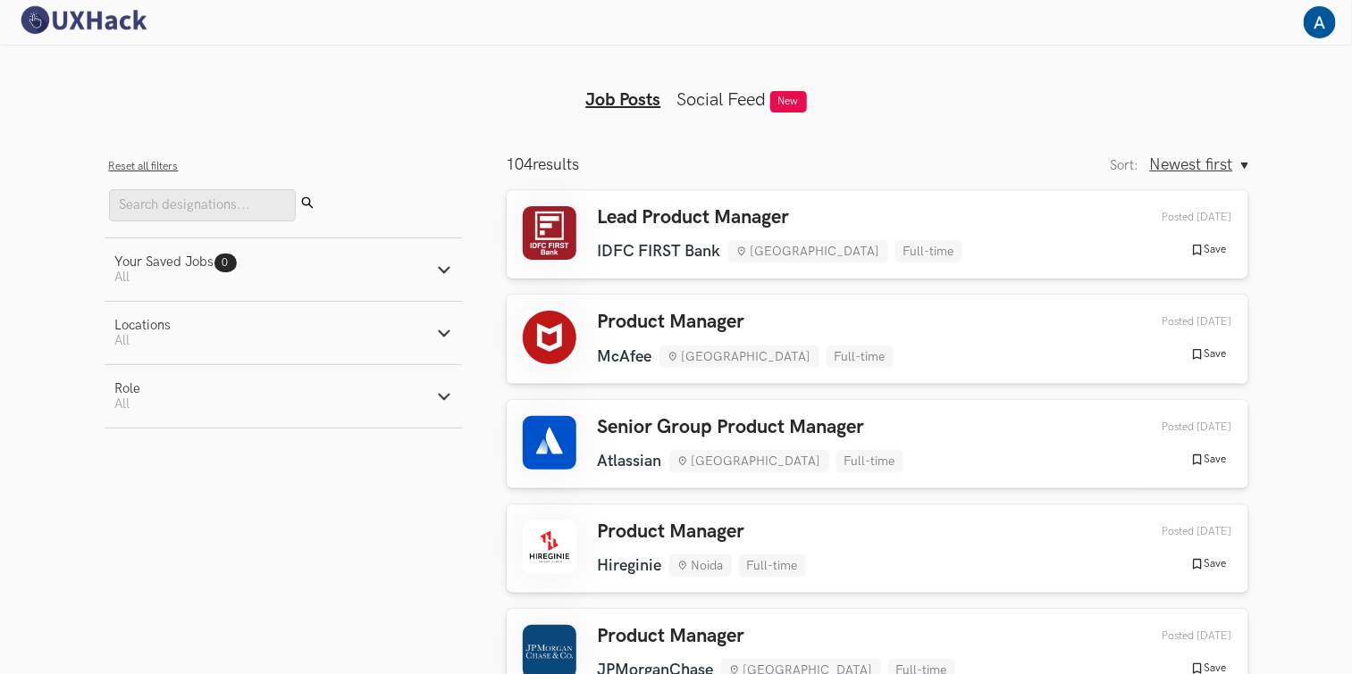
click at [419, 419] on button "Role Active filters: All" at bounding box center [283, 396] width 357 height 63
click at [169, 496] on label "Design" at bounding box center [148, 490] width 66 height 19
click at [132, 496] on input "Design" at bounding box center [123, 490] width 17 height 17
radio input "true"
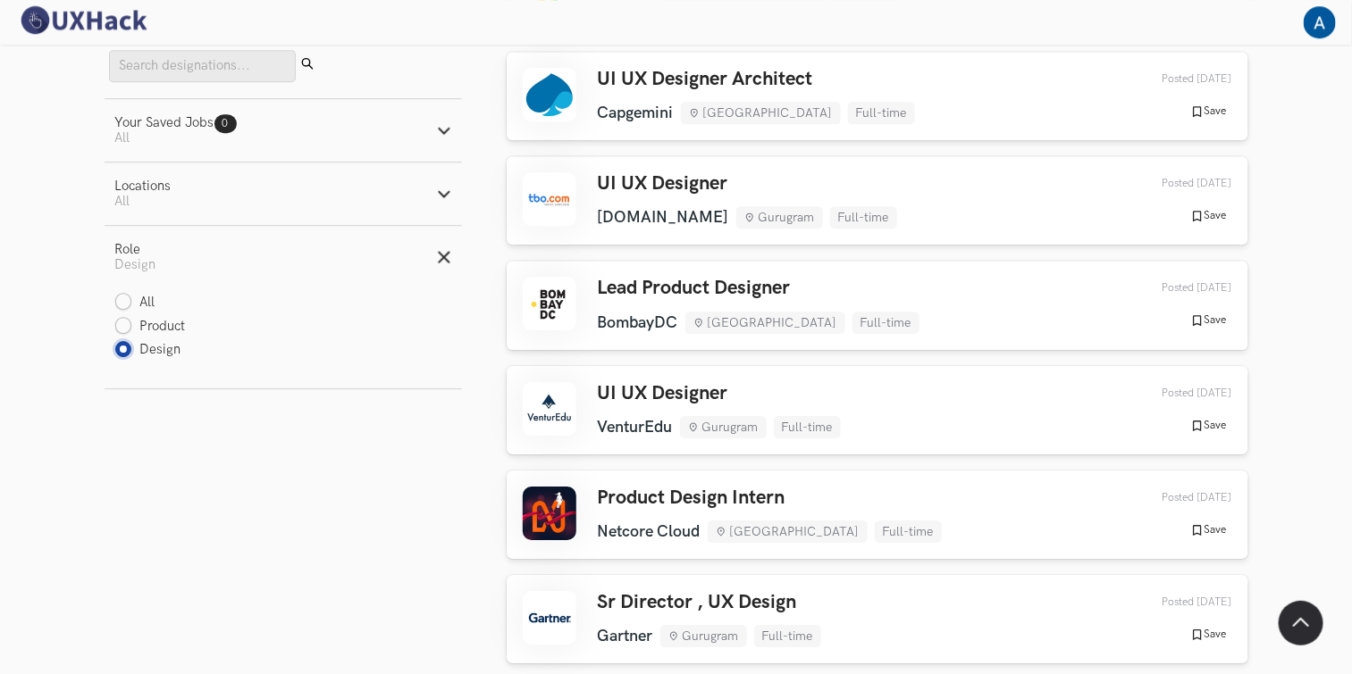
scroll to position [2130, 0]
